Goal: Transaction & Acquisition: Obtain resource

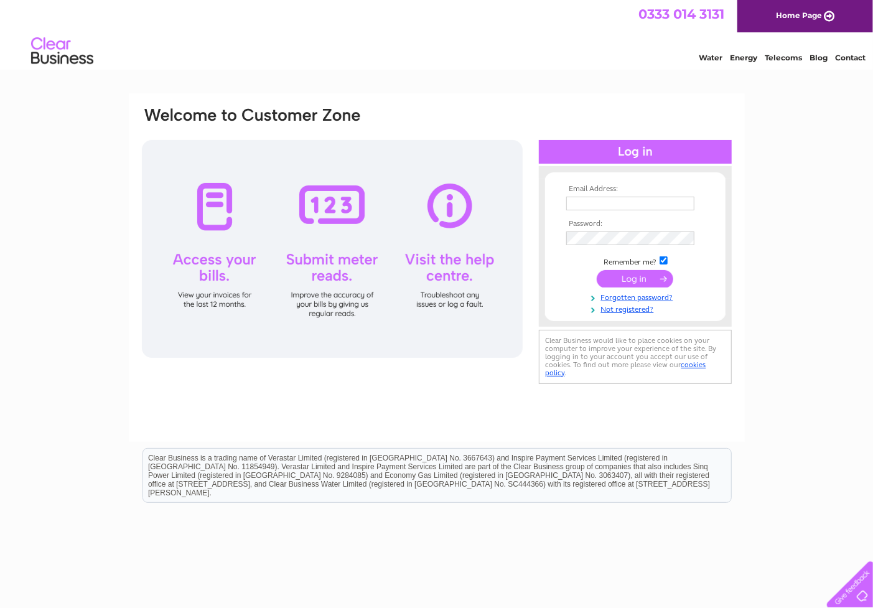
type input "[EMAIL_ADDRESS][DOMAIN_NAME]"
click at [635, 277] on input "submit" at bounding box center [635, 278] width 77 height 17
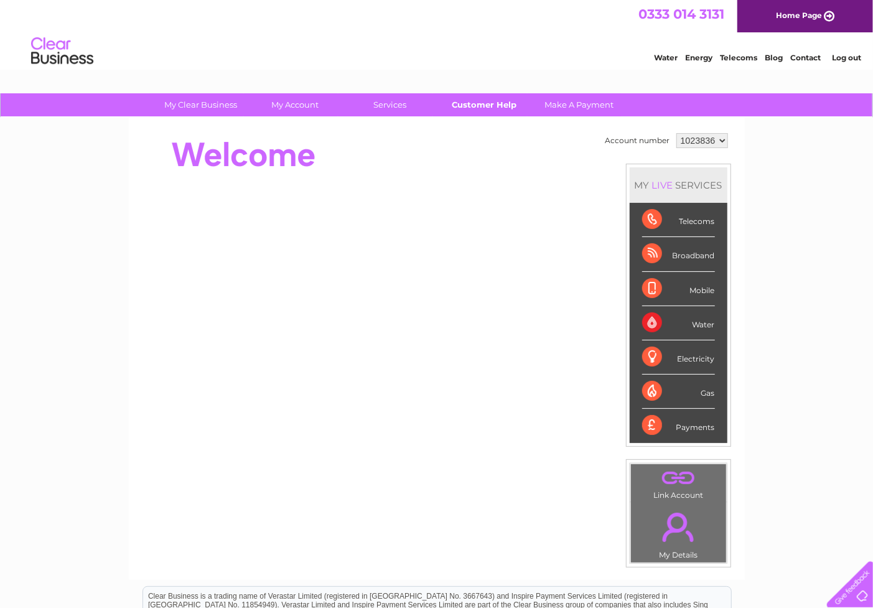
click at [486, 106] on link "Customer Help" at bounding box center [484, 104] width 103 height 23
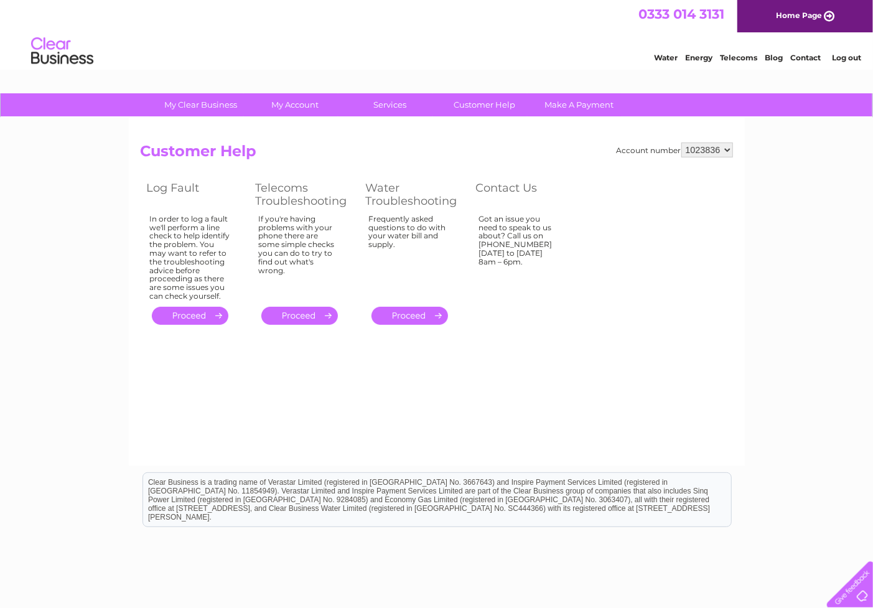
click at [294, 322] on link "." at bounding box center [299, 316] width 77 height 18
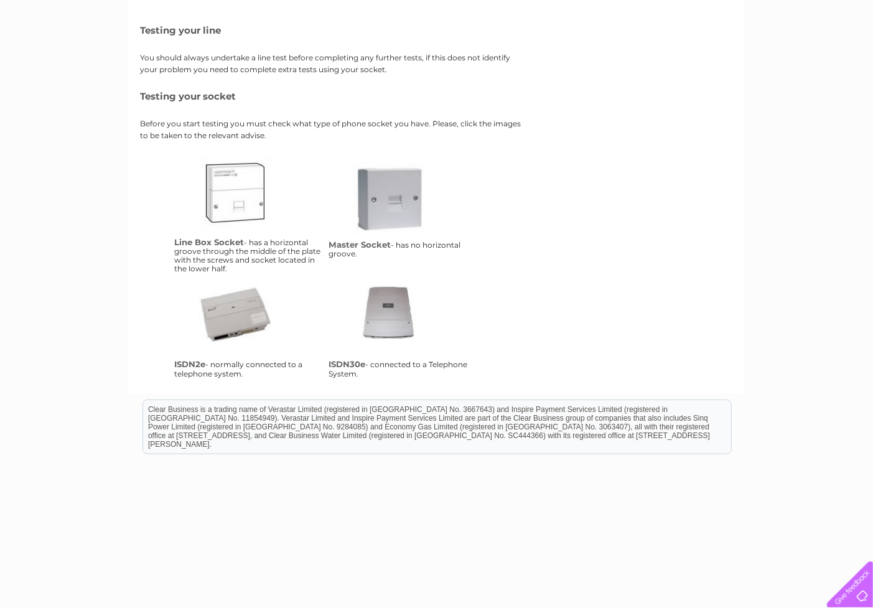
scroll to position [175, 0]
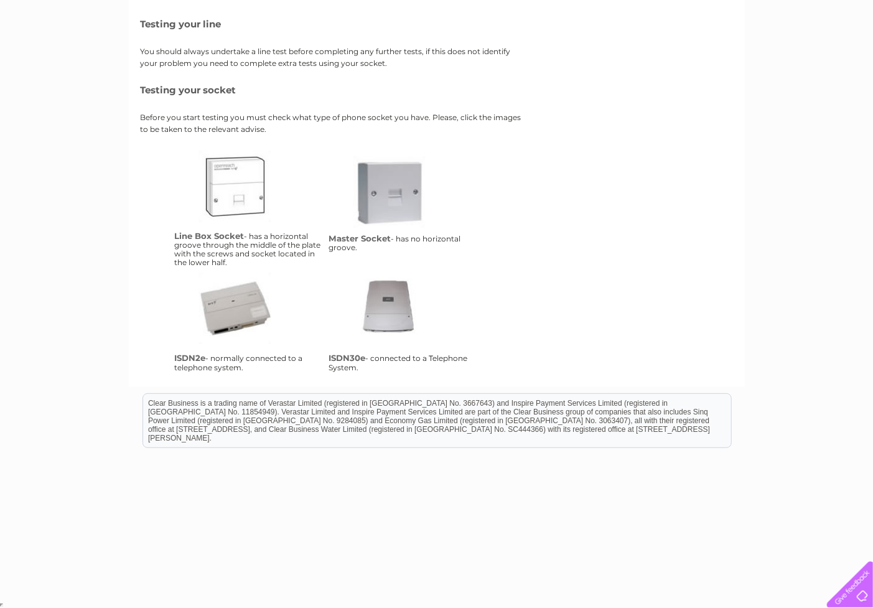
click at [633, 284] on div "Troubleshooting Testing your line You should always undertake a line test befor…" at bounding box center [437, 172] width 592 height 408
click at [241, 313] on link "isdn2e" at bounding box center [249, 323] width 100 height 100
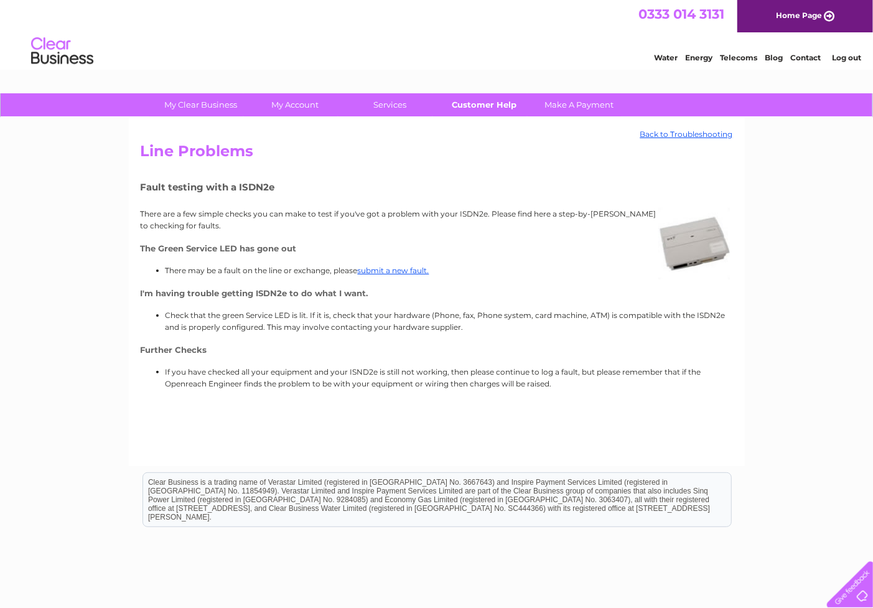
click at [482, 102] on link "Customer Help" at bounding box center [484, 104] width 103 height 23
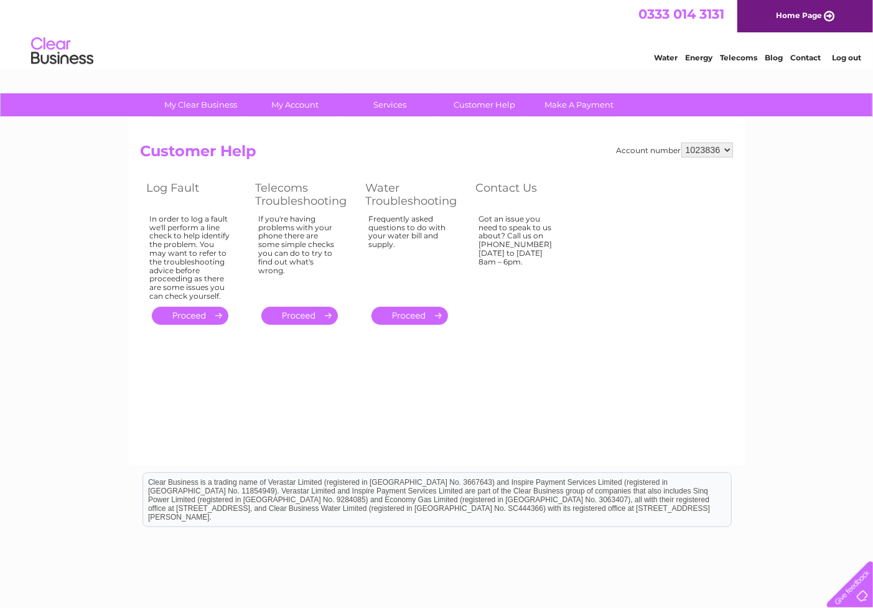
click at [291, 319] on link "." at bounding box center [299, 316] width 77 height 18
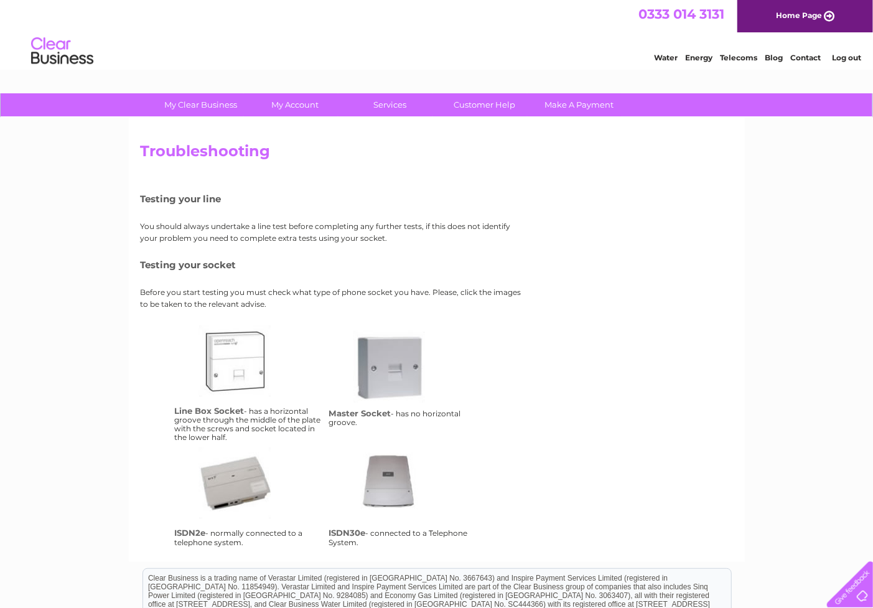
click at [805, 56] on link "Contact" at bounding box center [805, 57] width 30 height 9
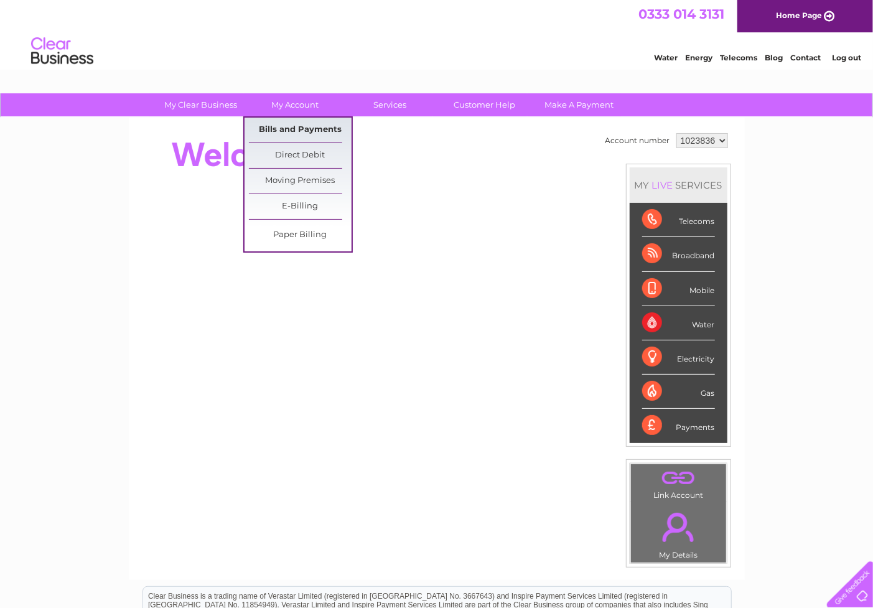
click at [276, 125] on link "Bills and Payments" at bounding box center [300, 130] width 103 height 25
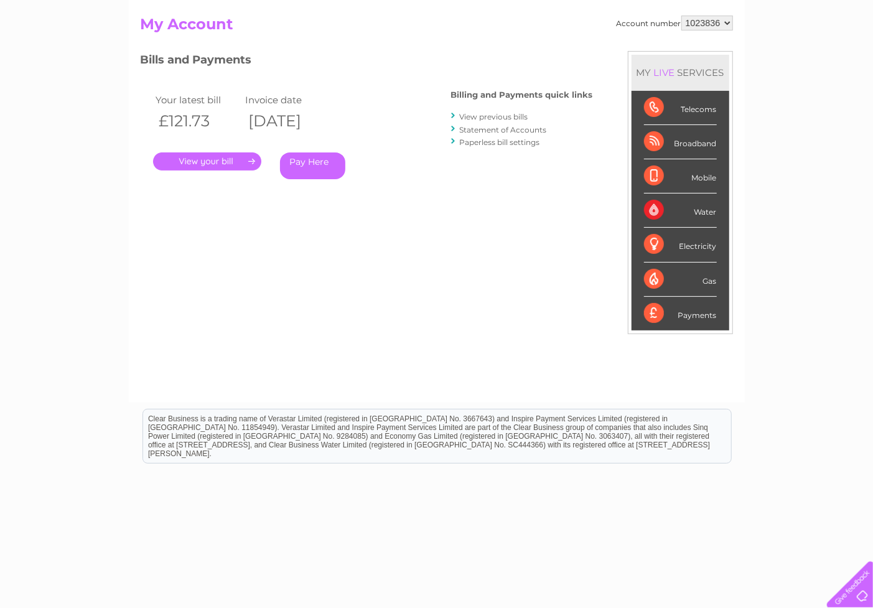
scroll to position [138, 0]
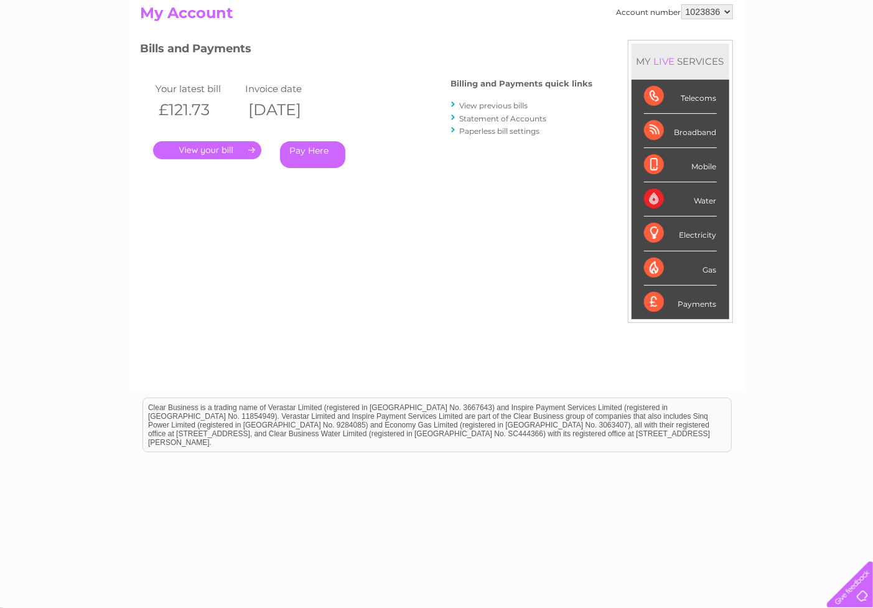
click at [202, 147] on link "." at bounding box center [207, 150] width 108 height 18
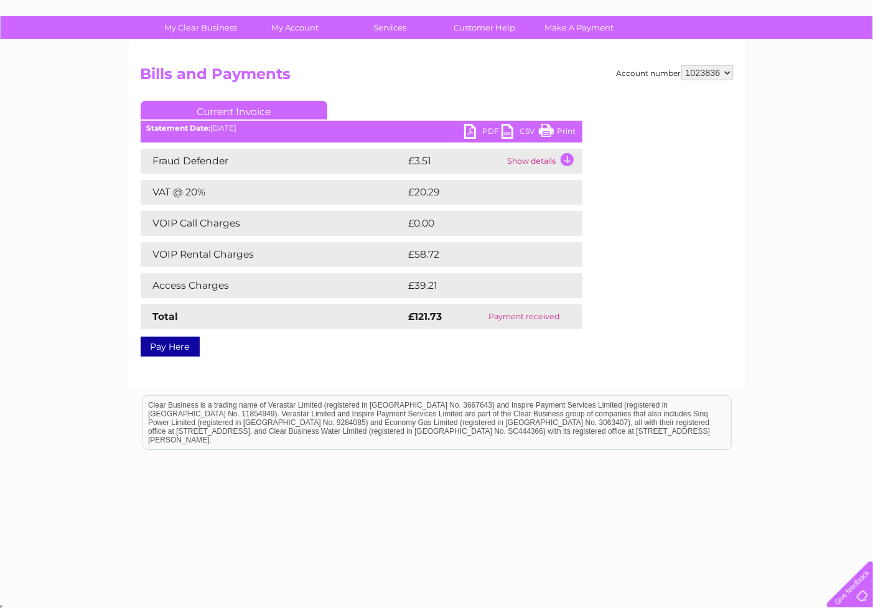
scroll to position [78, 0]
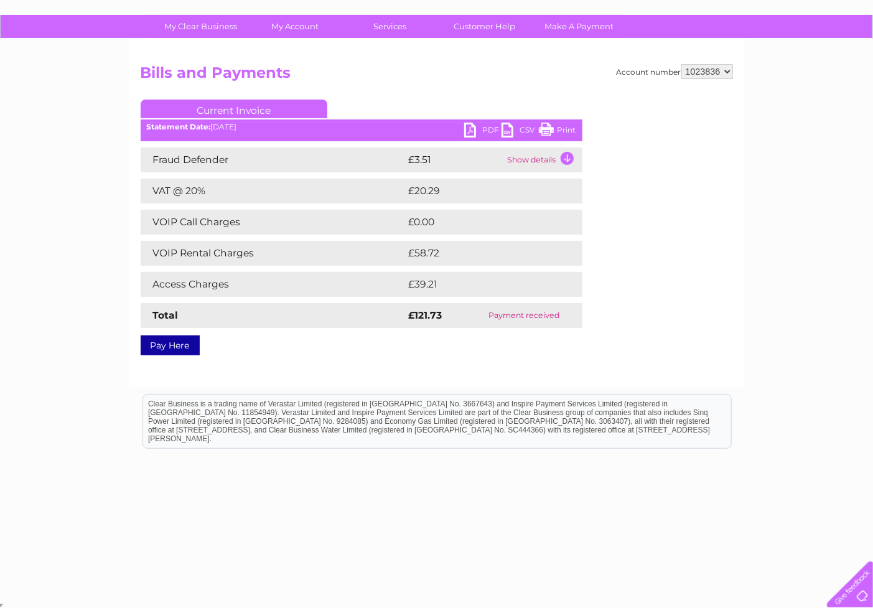
click at [489, 128] on link "PDF" at bounding box center [482, 132] width 37 height 18
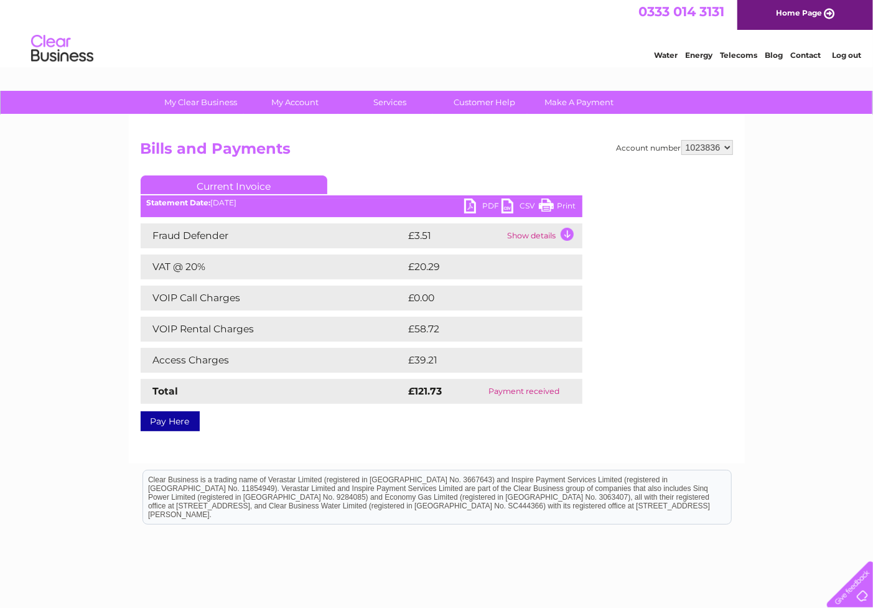
scroll to position [0, 0]
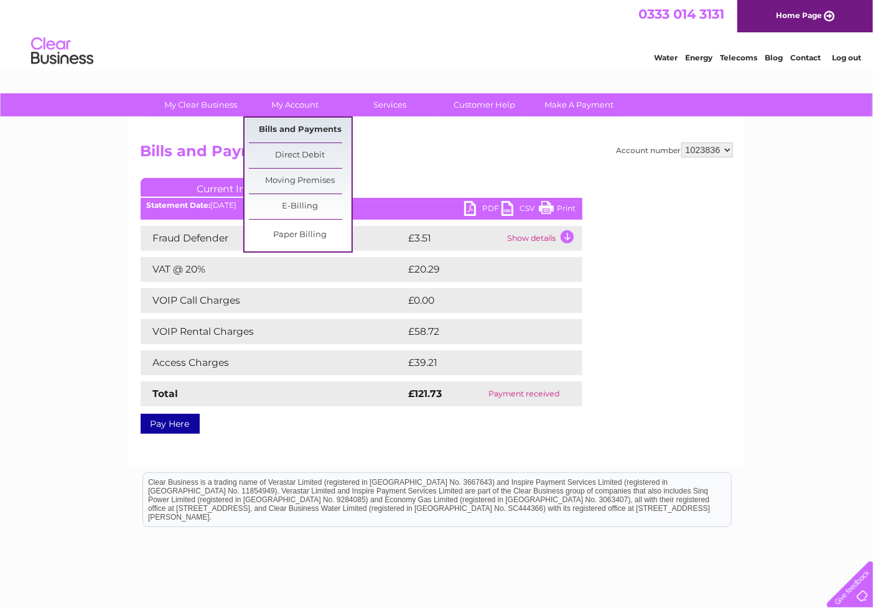
click at [304, 126] on link "Bills and Payments" at bounding box center [300, 130] width 103 height 25
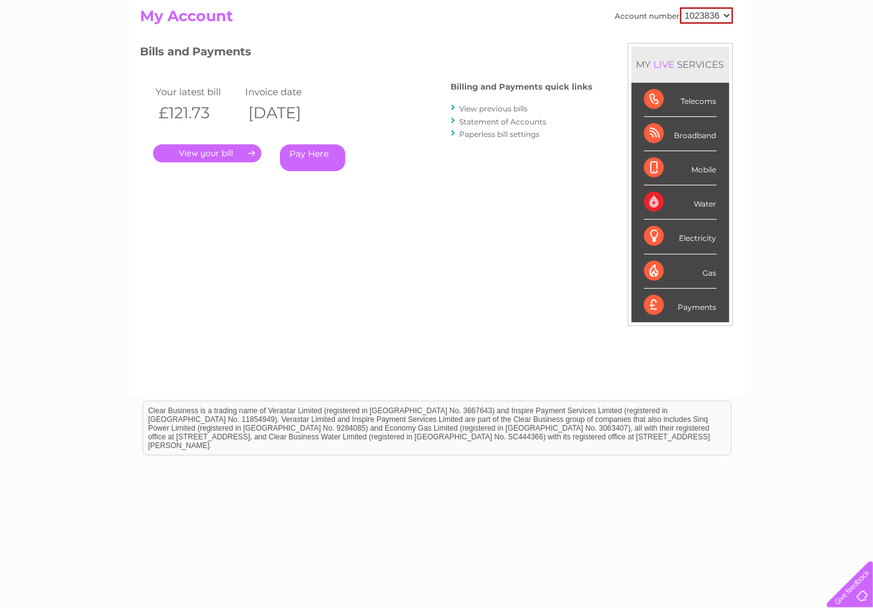
scroll to position [138, 0]
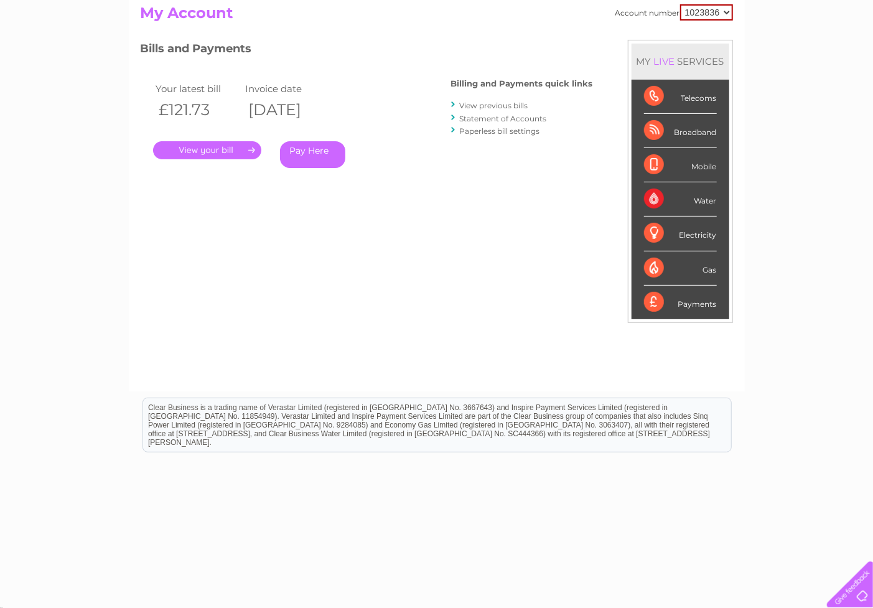
click at [487, 103] on link "View previous bills" at bounding box center [494, 105] width 68 height 9
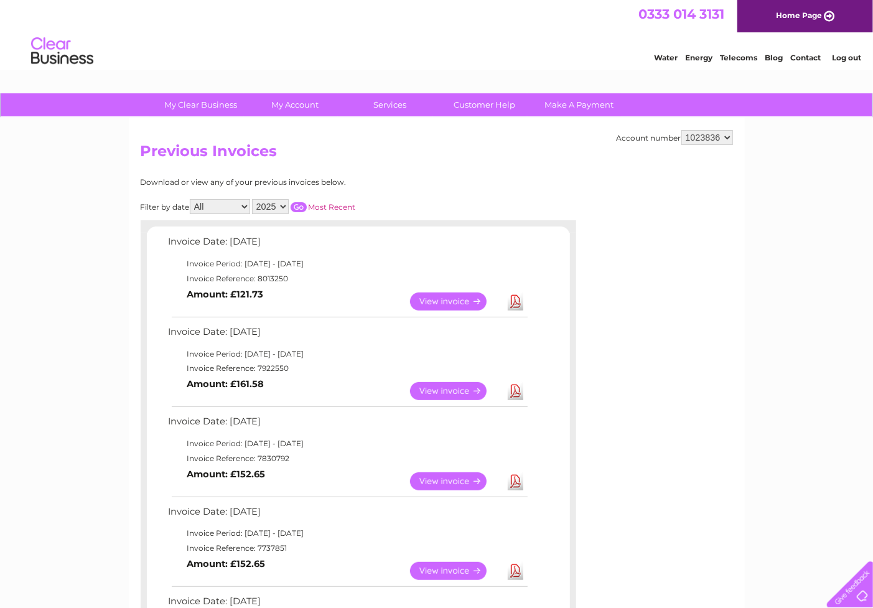
scroll to position [69, 0]
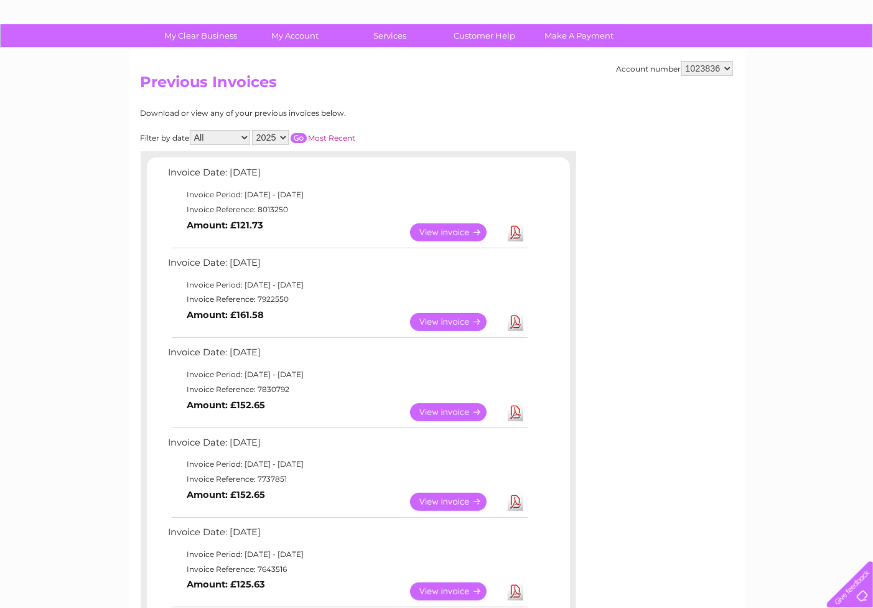
click at [454, 317] on link "View" at bounding box center [455, 322] width 91 height 18
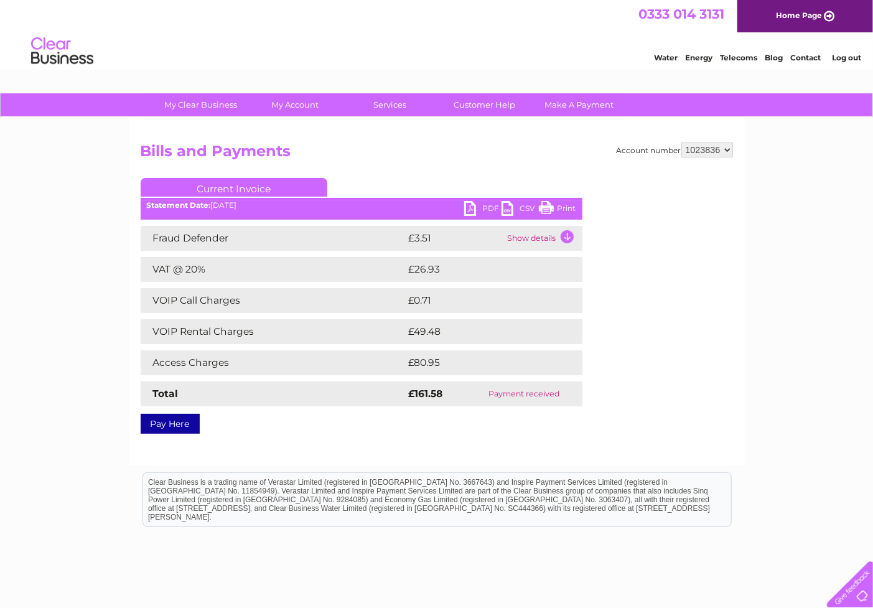
click at [483, 206] on link "PDF" at bounding box center [482, 210] width 37 height 18
